Goal: Information Seeking & Learning: Learn about a topic

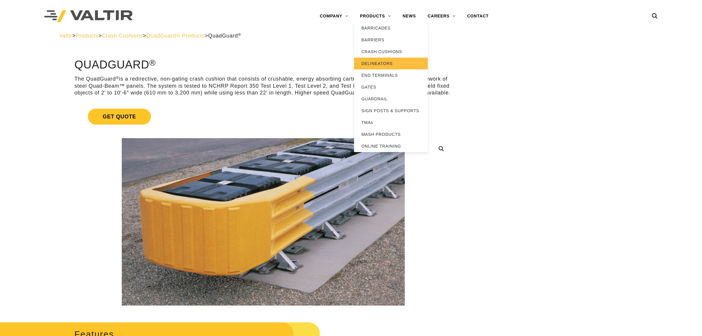
click at [388, 63] on link "DELINEATORS" at bounding box center [391, 64] width 74 height 12
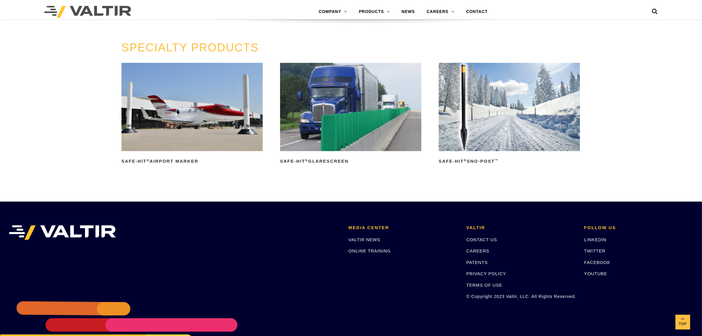
scroll to position [553, 0]
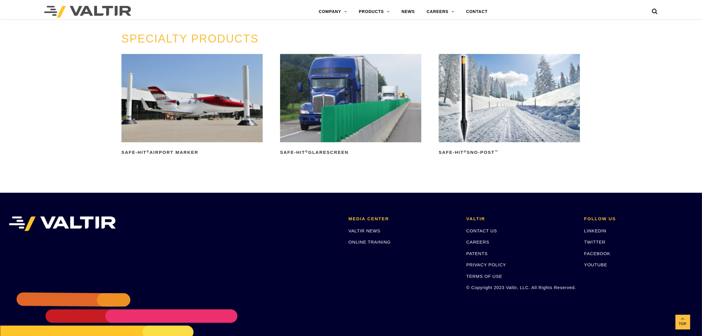
click at [362, 102] on img at bounding box center [350, 98] width 141 height 88
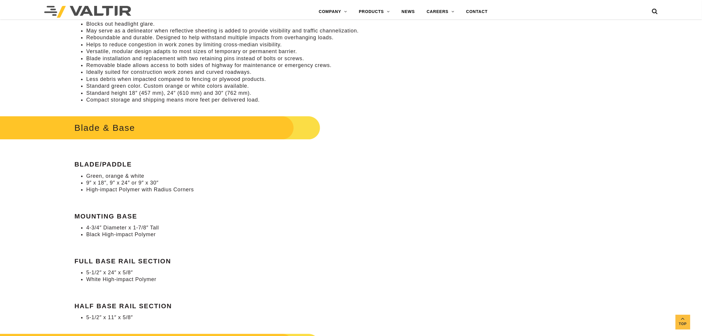
click at [104, 186] on li "High-impact Polymer with Radius Corners" at bounding box center [269, 189] width 366 height 7
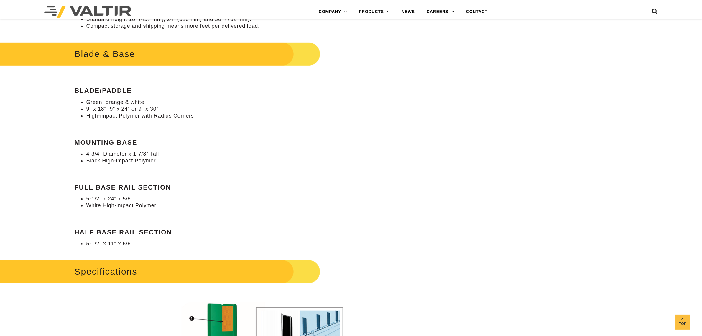
click at [134, 173] on div "Blade & Base Blade/Paddle Green, orange & white 9″ x 18″, 9″ x 24″ or 9″ x 30″ …" at bounding box center [263, 143] width 378 height 207
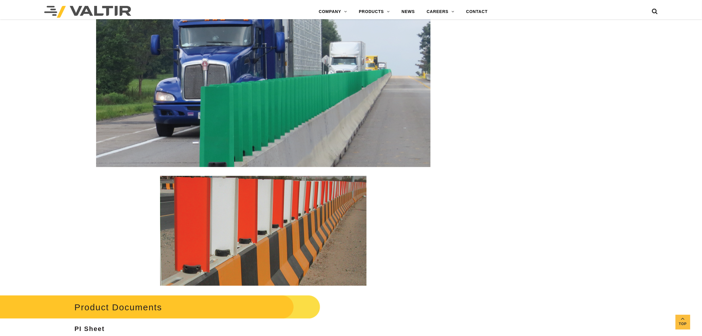
scroll to position [959, 0]
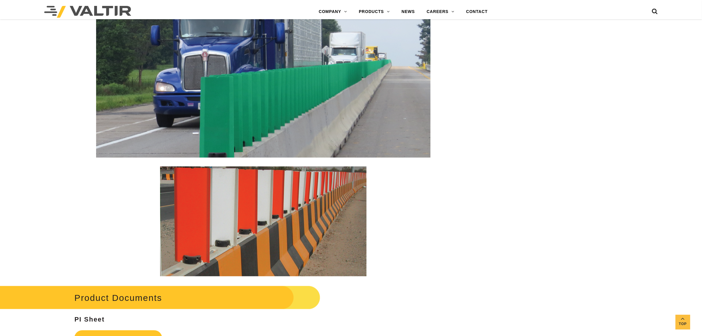
drag, startPoint x: 474, startPoint y: 240, endPoint x: 423, endPoint y: 234, distance: 51.4
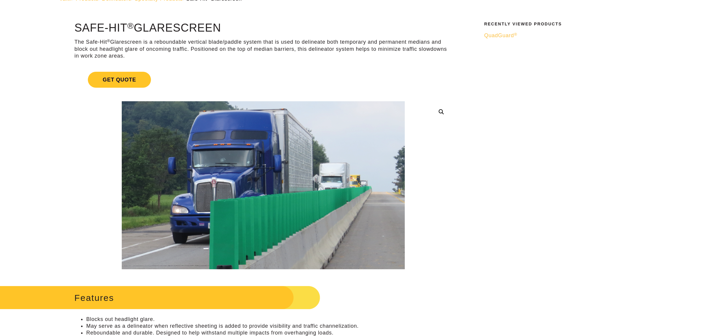
scroll to position [0, 0]
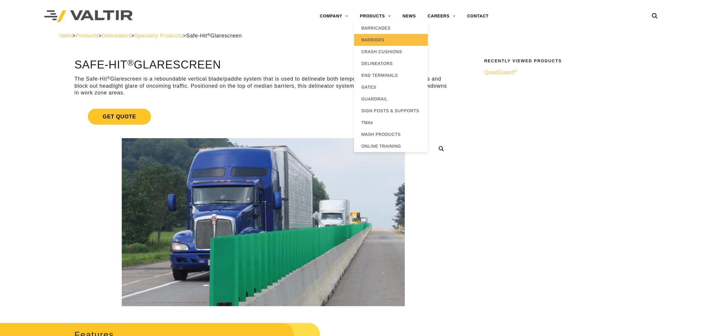
click at [381, 40] on link "BARRIERS" at bounding box center [391, 40] width 74 height 12
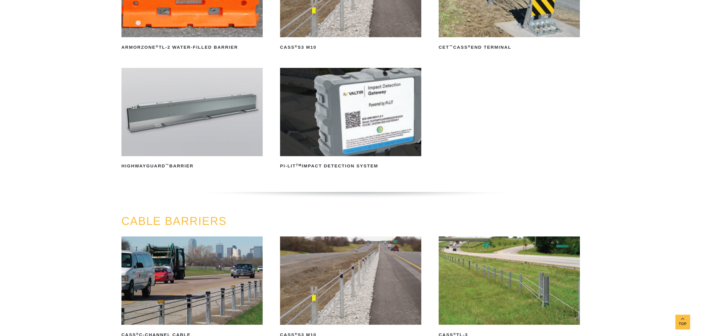
drag, startPoint x: 422, startPoint y: 108, endPoint x: 421, endPoint y: 141, distance: 32.7
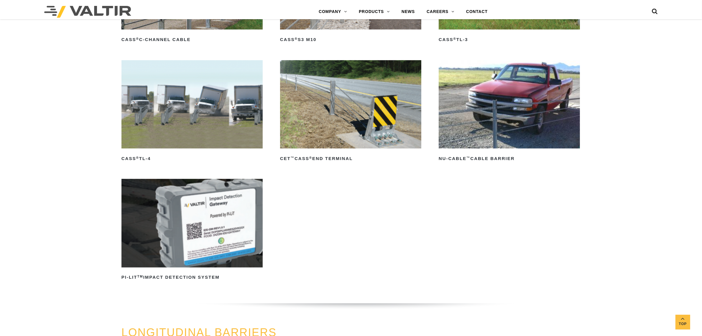
click at [635, 204] on div "CABLE BARRIERS CASS ® C-Channel Cable Read more CASS ® S3 M10 Read more CASS ® …" at bounding box center [351, 123] width 702 height 406
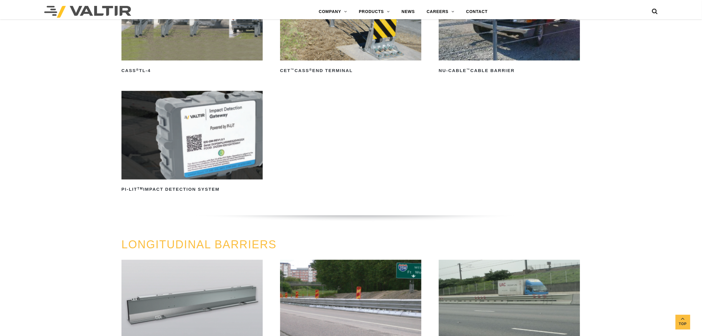
scroll to position [423, 0]
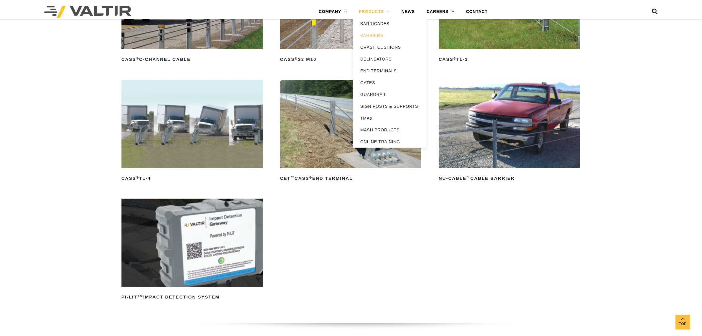
click at [384, 9] on link "PRODUCTS" at bounding box center [374, 12] width 43 height 12
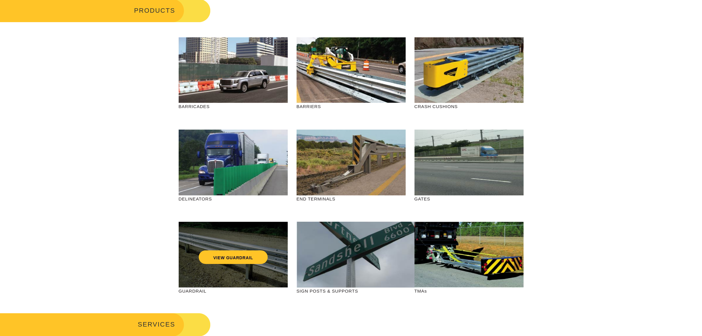
scroll to position [74, 0]
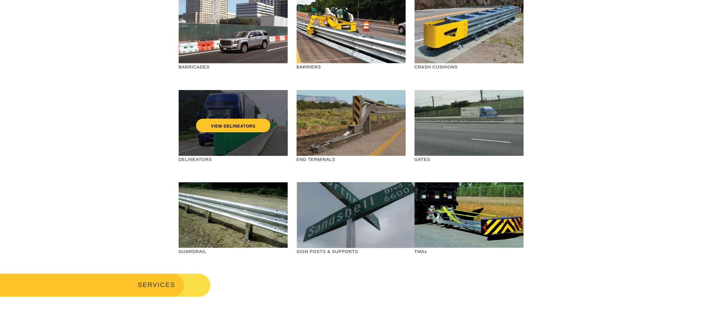
click at [206, 96] on div "VIEW DELINEATORS" at bounding box center [233, 123] width 109 height 66
click at [263, 146] on div "VIEW DELINEATORS" at bounding box center [233, 123] width 109 height 66
click at [258, 100] on div "VIEW DELINEATORS" at bounding box center [233, 123] width 109 height 66
click at [254, 148] on div "VIEW DELINEATORS" at bounding box center [233, 123] width 109 height 66
click at [229, 124] on link "VIEW DELINEATORS" at bounding box center [233, 126] width 74 height 14
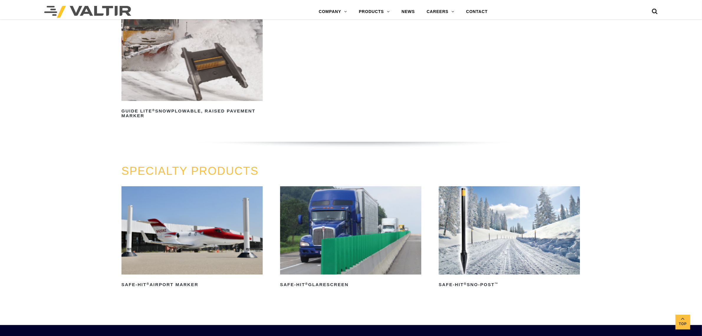
scroll to position [442, 0]
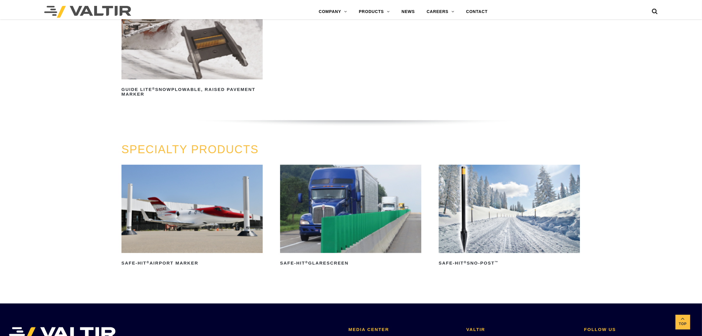
click at [345, 206] on img at bounding box center [350, 209] width 141 height 88
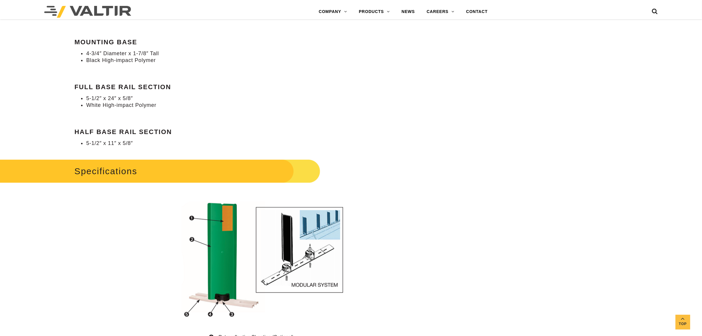
scroll to position [516, 0]
